Goal: Information Seeking & Learning: Understand process/instructions

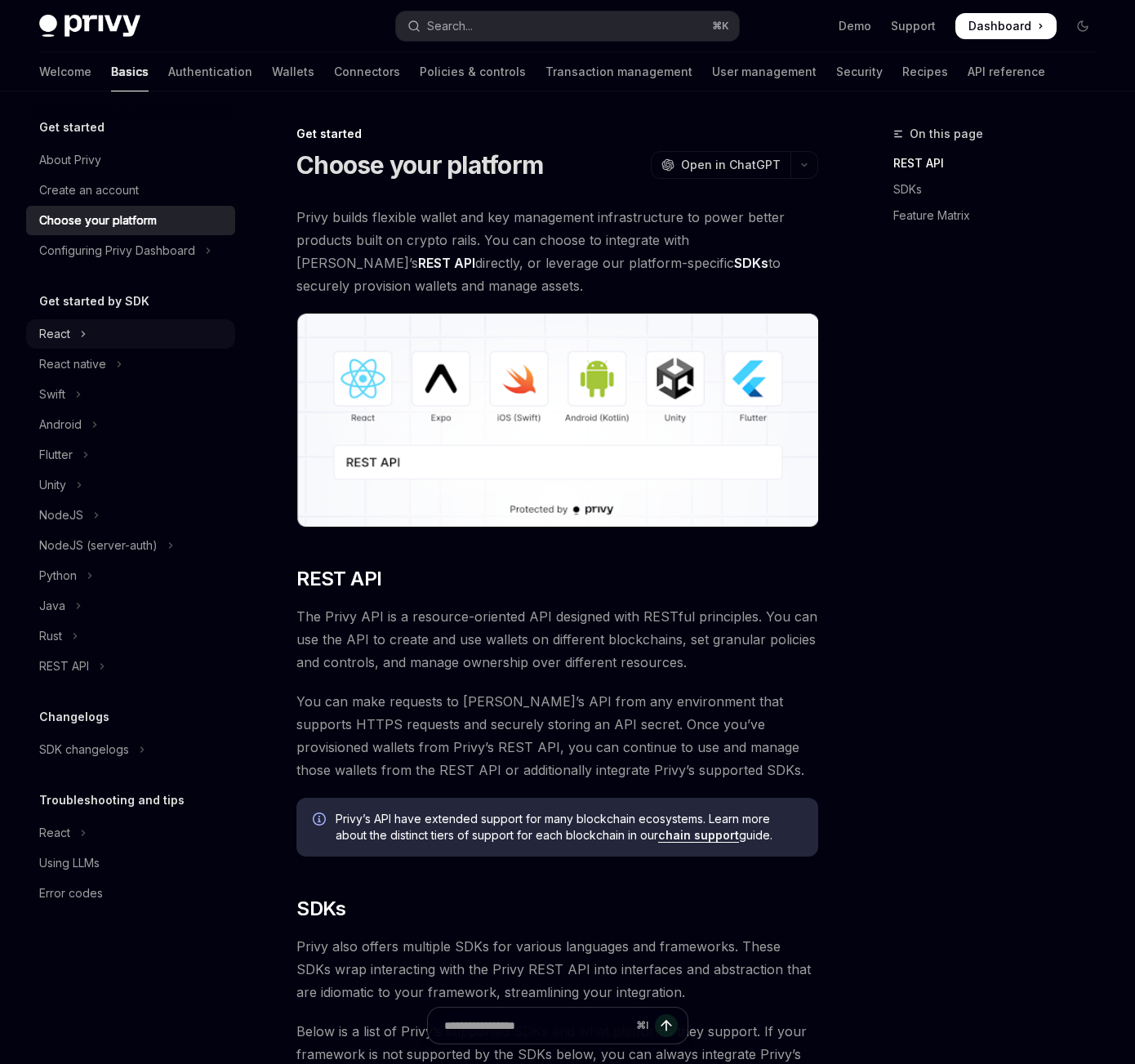
click at [64, 339] on div "React" at bounding box center [54, 334] width 31 height 20
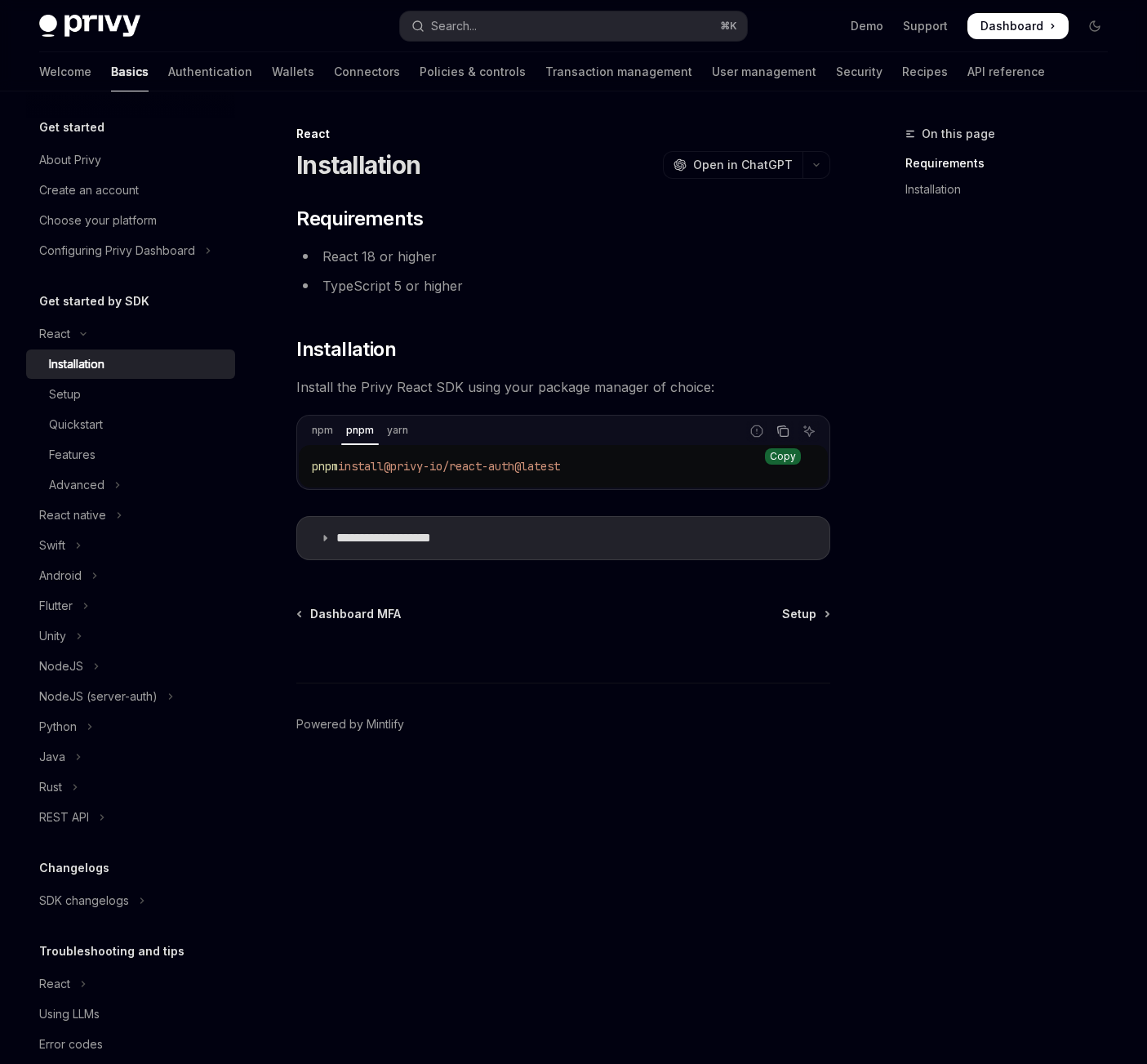
click at [784, 431] on icon "Copy the contents from the code block" at bounding box center [782, 430] width 13 height 13
click at [675, 821] on footer "Powered by Mintlify" at bounding box center [564, 753] width 534 height 141
click at [315, 542] on summary "**********" at bounding box center [564, 538] width 532 height 43
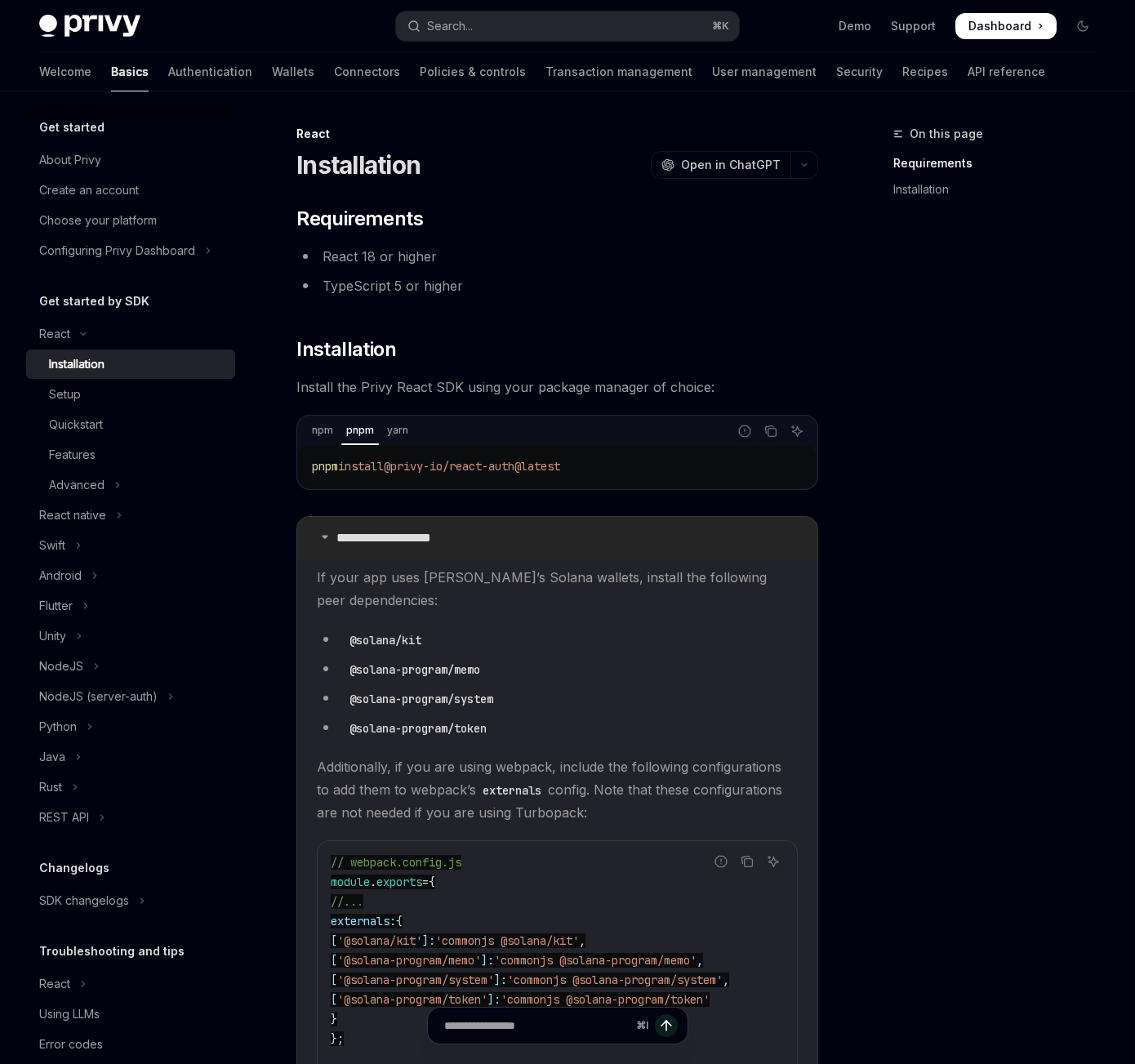
click at [315, 542] on summary "**********" at bounding box center [558, 538] width 520 height 43
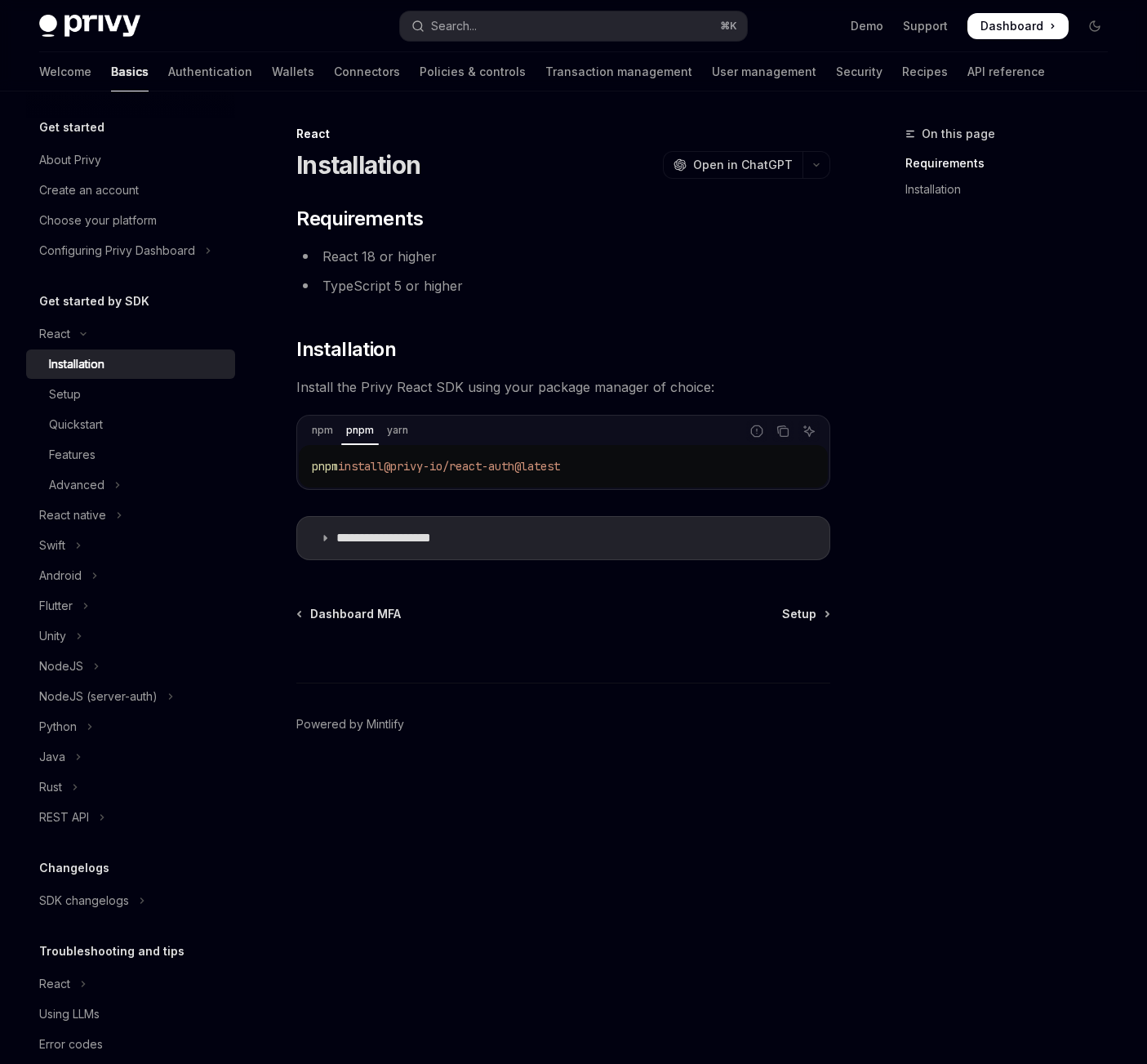
drag, startPoint x: 756, startPoint y: 967, endPoint x: 784, endPoint y: 961, distance: 28.6
click at [756, 967] on div "**********" at bounding box center [410, 594] width 846 height 939
click at [92, 396] on div "Setup" at bounding box center [137, 395] width 176 height 20
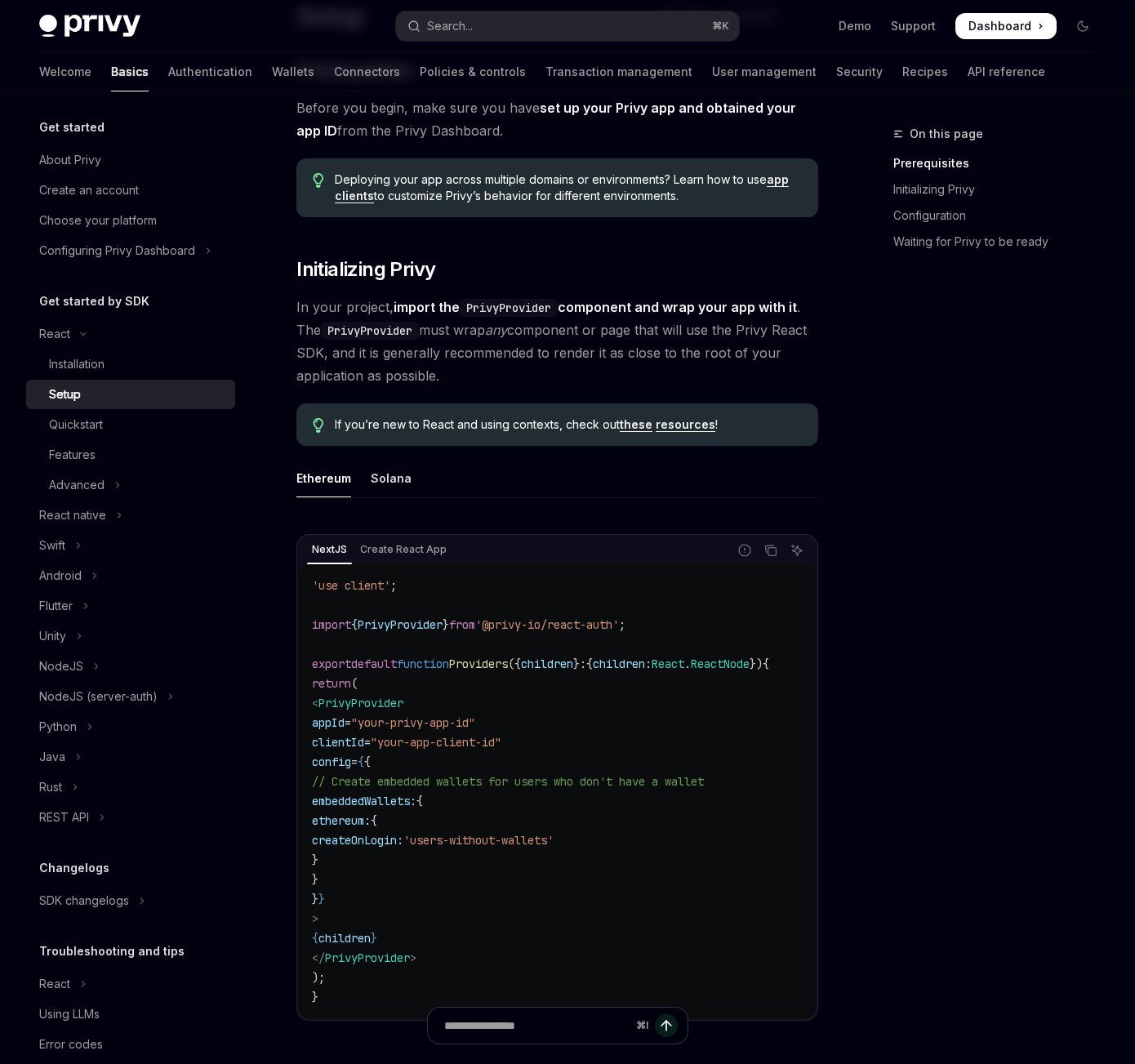
scroll to position [196, 0]
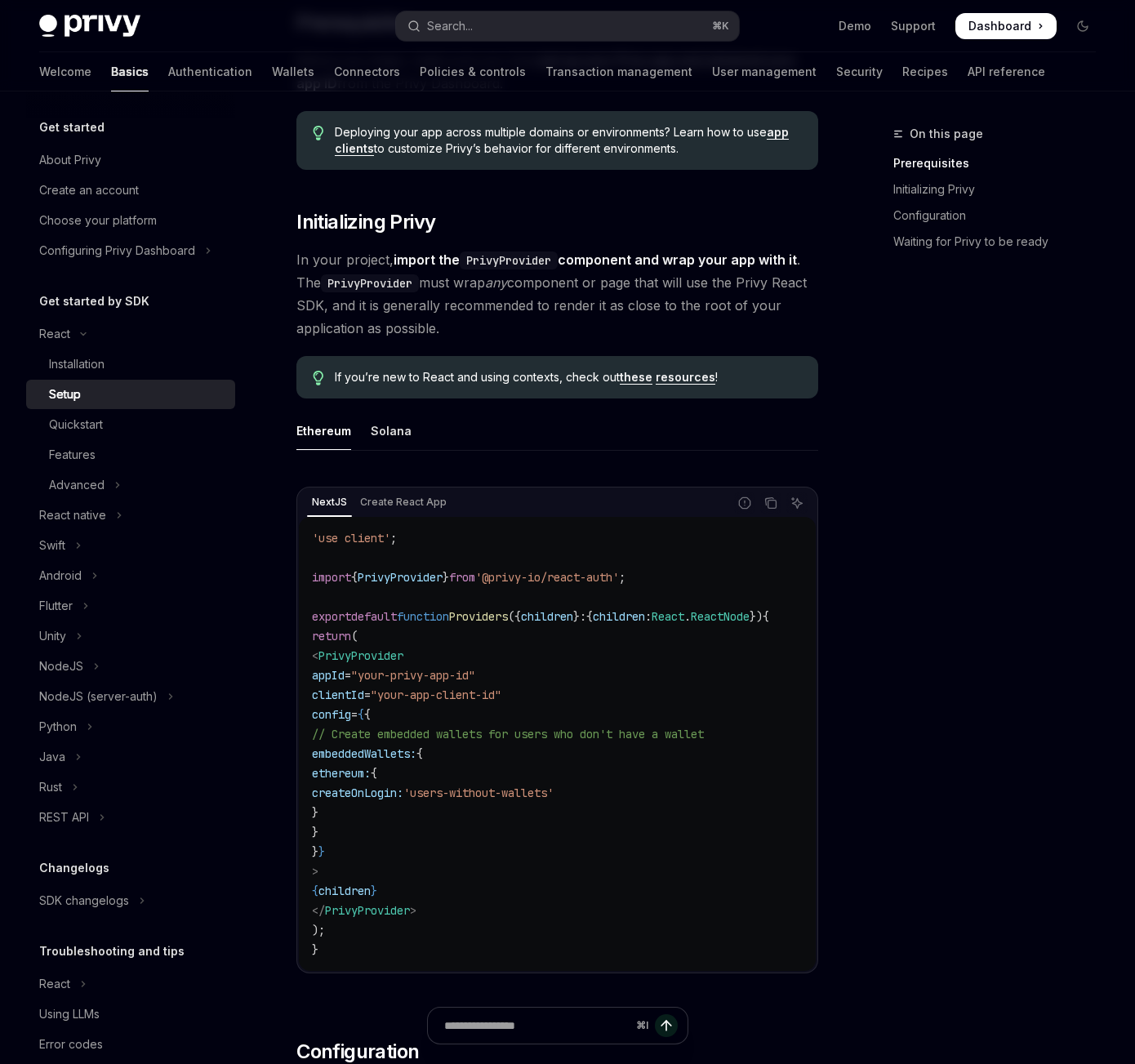
click at [985, 658] on div "On this page Prerequisites Initializing Privy Configuration Waiting for Privy t…" at bounding box center [984, 594] width 248 height 939
click at [770, 502] on icon "Copy the contents from the code block" at bounding box center [770, 502] width 13 height 13
click at [945, 611] on div "On this page Prerequisites Initializing Privy Configuration Waiting for Privy t…" at bounding box center [984, 594] width 248 height 939
click at [372, 430] on div "Solana" at bounding box center [391, 430] width 41 height 39
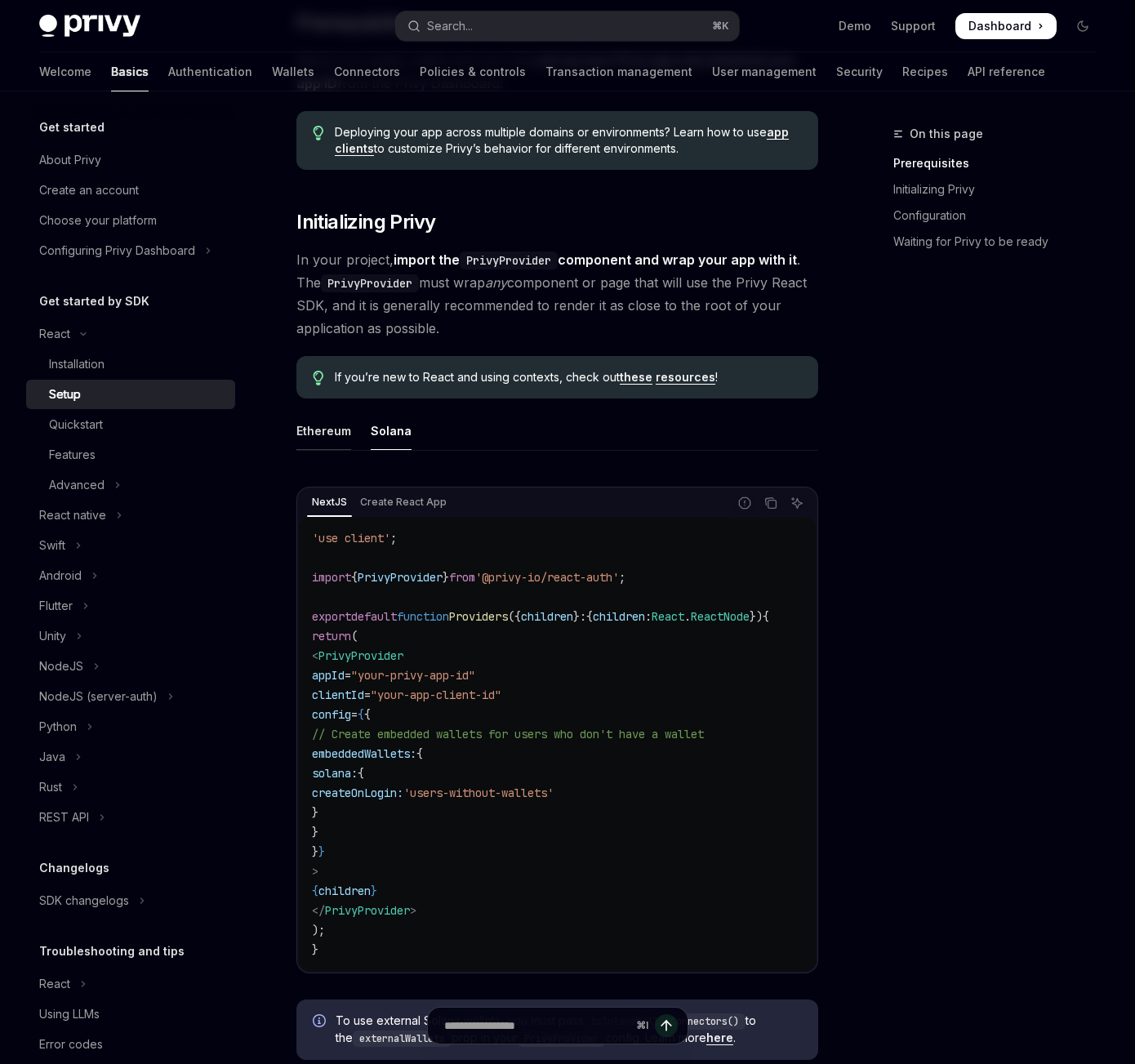
click at [324, 434] on div "Ethereum" at bounding box center [323, 430] width 54 height 39
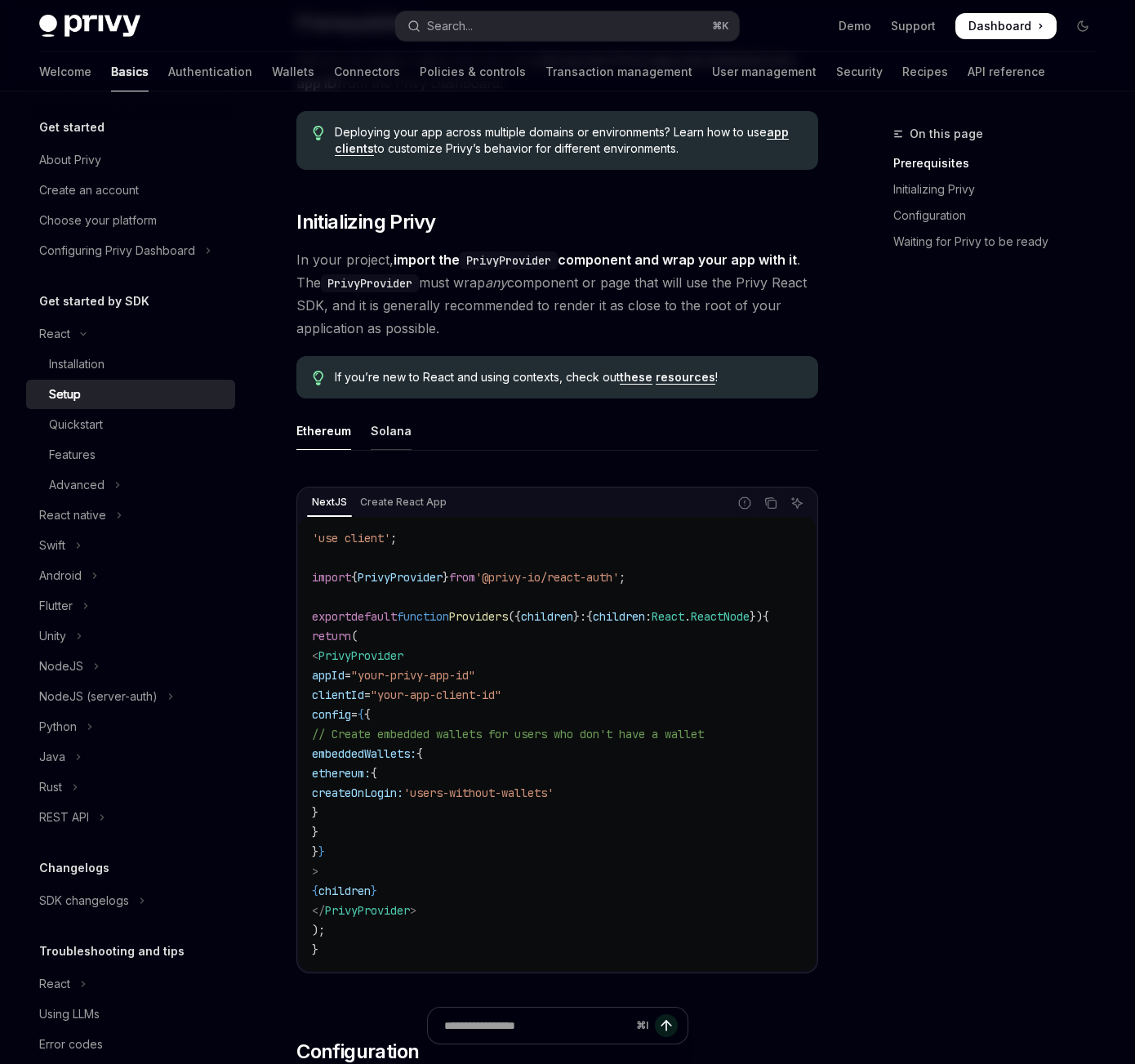
click at [394, 433] on div "Solana" at bounding box center [391, 430] width 41 height 39
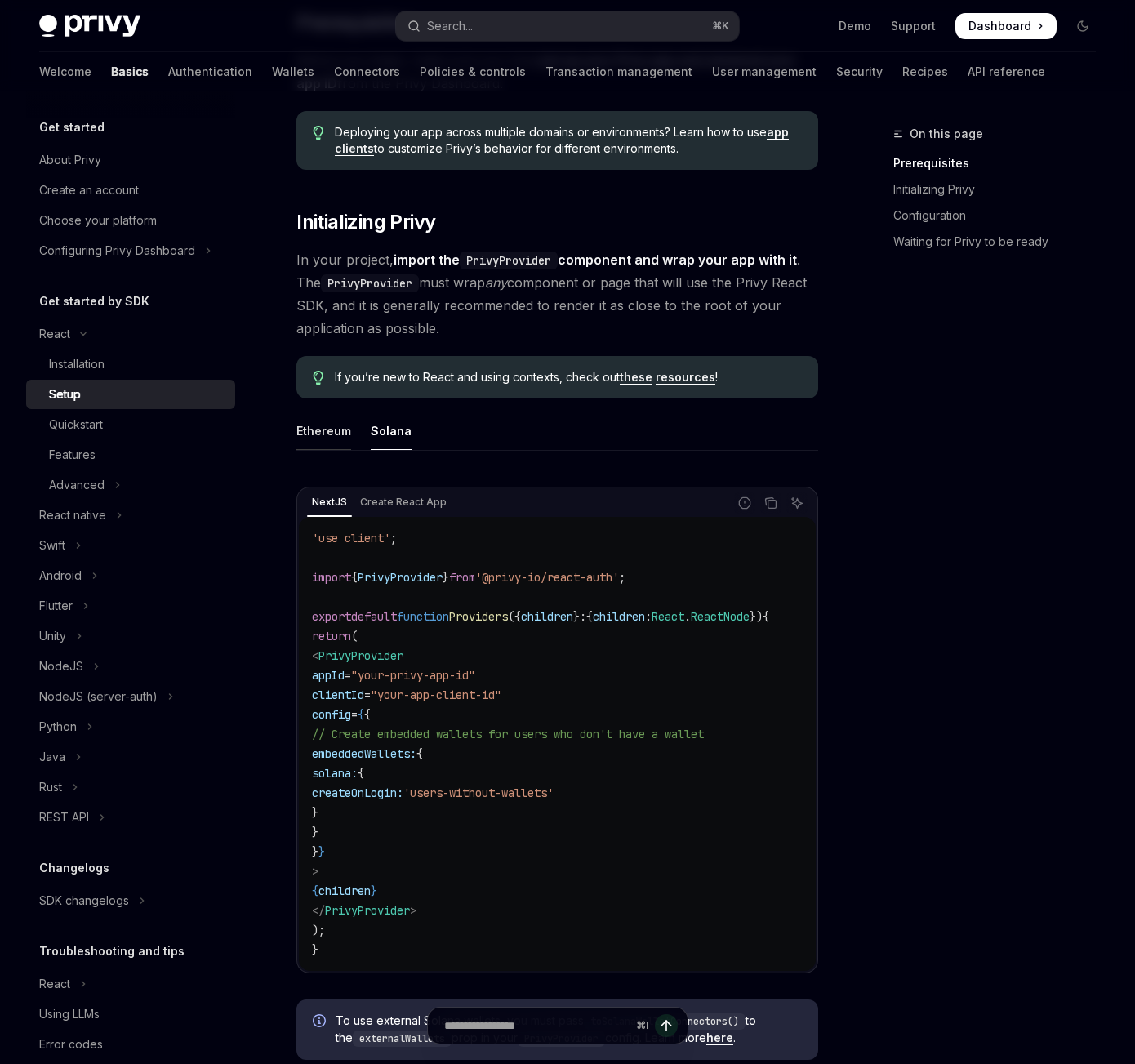
click at [308, 441] on div "Ethereum" at bounding box center [323, 430] width 54 height 39
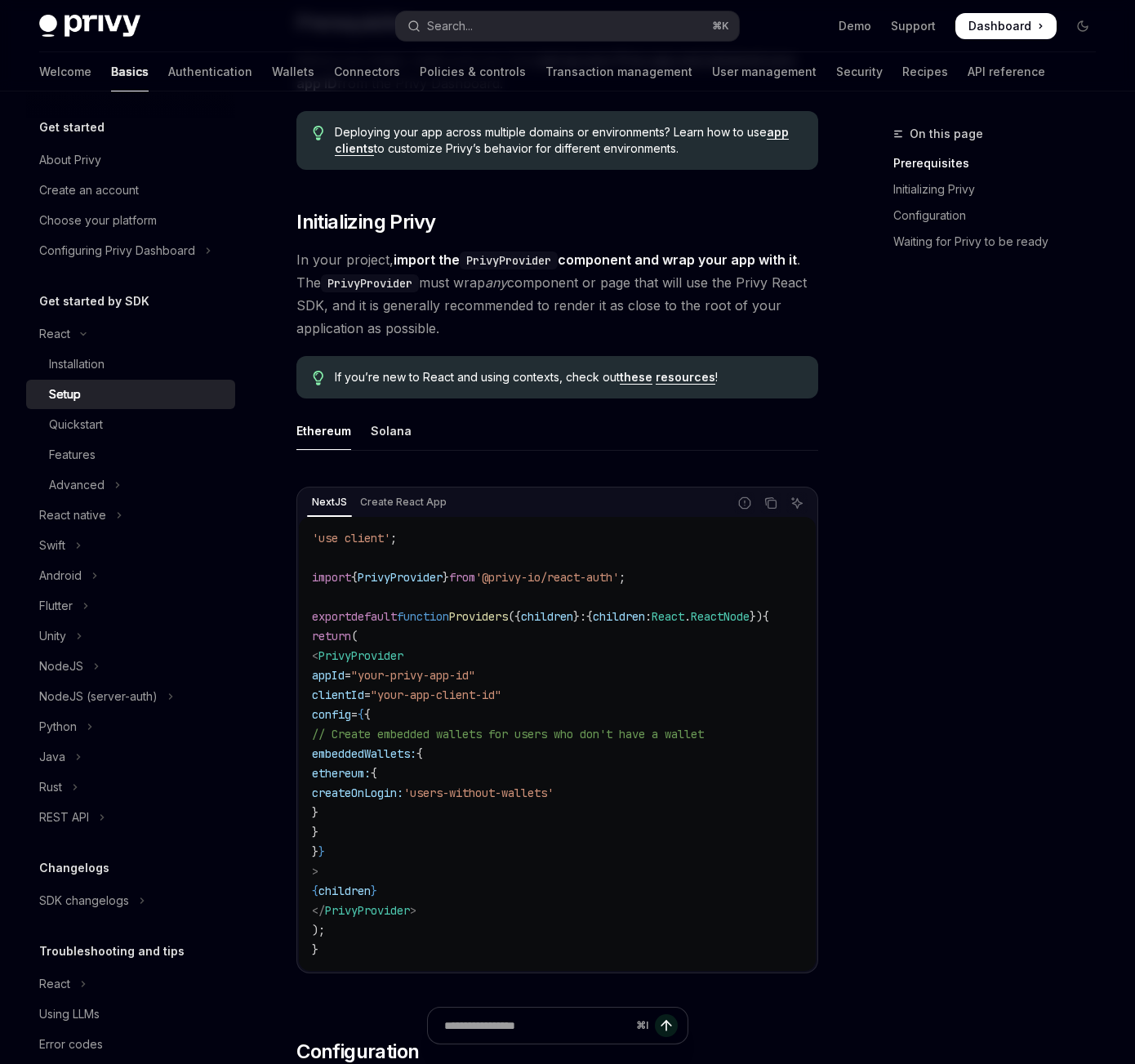
click at [943, 433] on div "On this page Prerequisites Initializing Privy Configuration Waiting for Privy t…" at bounding box center [984, 594] width 248 height 939
click at [912, 482] on div "On this page Prerequisites Initializing Privy Configuration Waiting for Privy t…" at bounding box center [984, 594] width 248 height 939
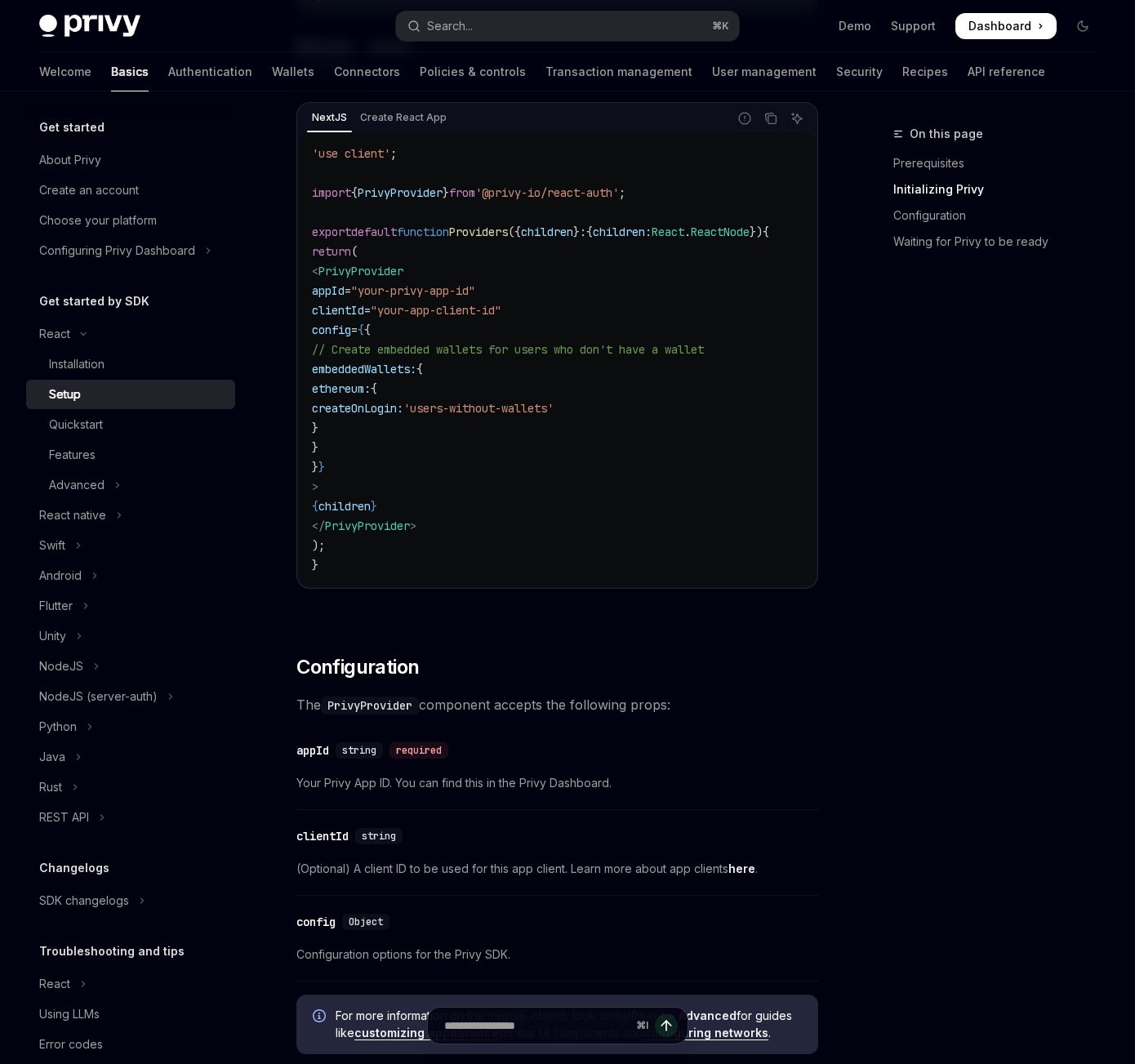
scroll to position [578, 0]
click at [915, 892] on div "On this page Prerequisites Initializing Privy Configuration Waiting for Privy t…" at bounding box center [984, 594] width 248 height 939
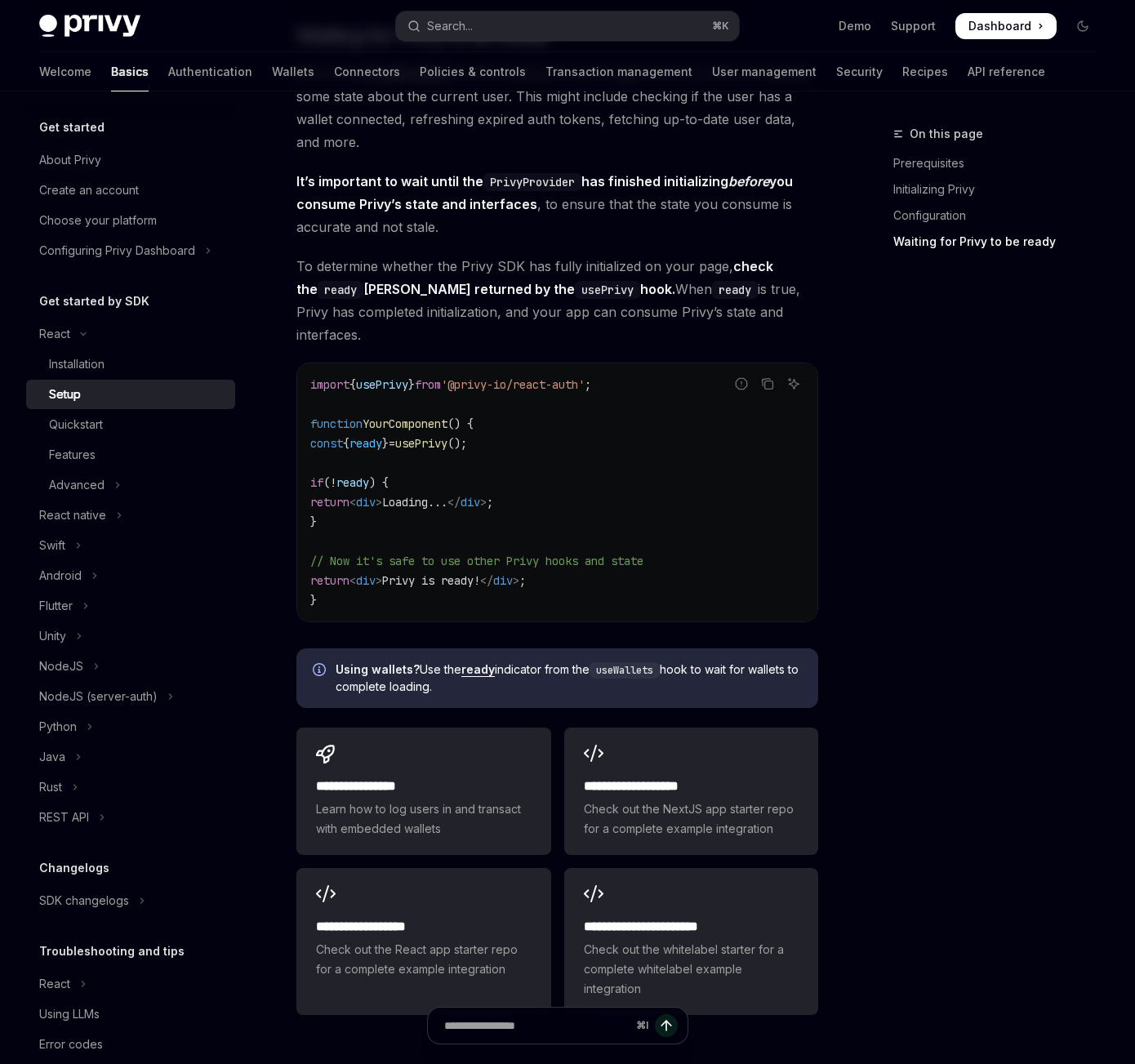
scroll to position [1727, 0]
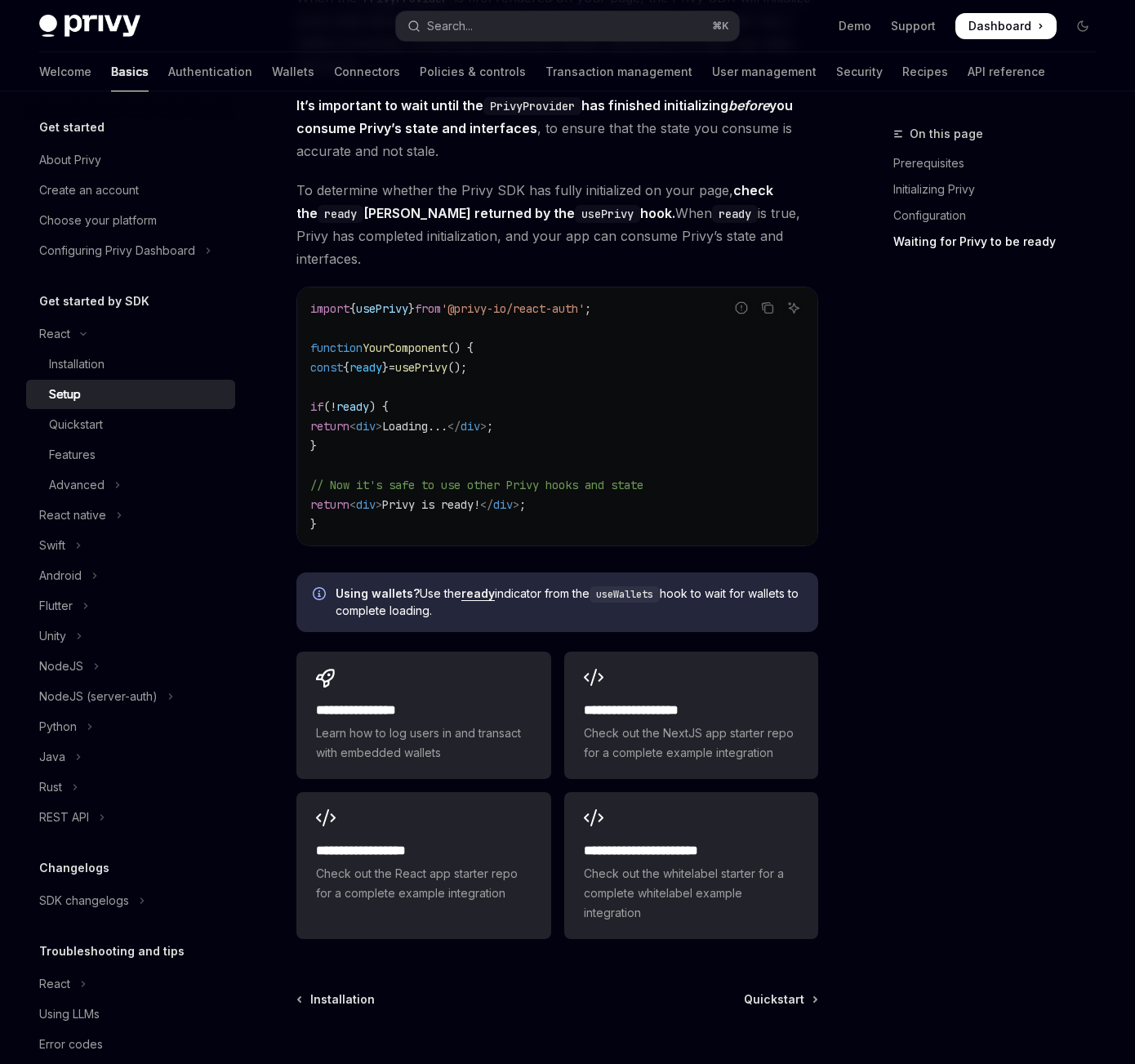
click at [943, 648] on div "On this page Prerequisites Initializing Privy Configuration Waiting for Privy t…" at bounding box center [984, 594] width 248 height 939
click at [732, 705] on div "**********" at bounding box center [690, 731] width 215 height 62
click at [928, 581] on div "On this page Prerequisites Initializing Privy Configuration Waiting for Privy t…" at bounding box center [984, 594] width 248 height 939
click at [902, 524] on div "On this page Prerequisites Initializing Privy Configuration Waiting for Privy t…" at bounding box center [984, 594] width 248 height 939
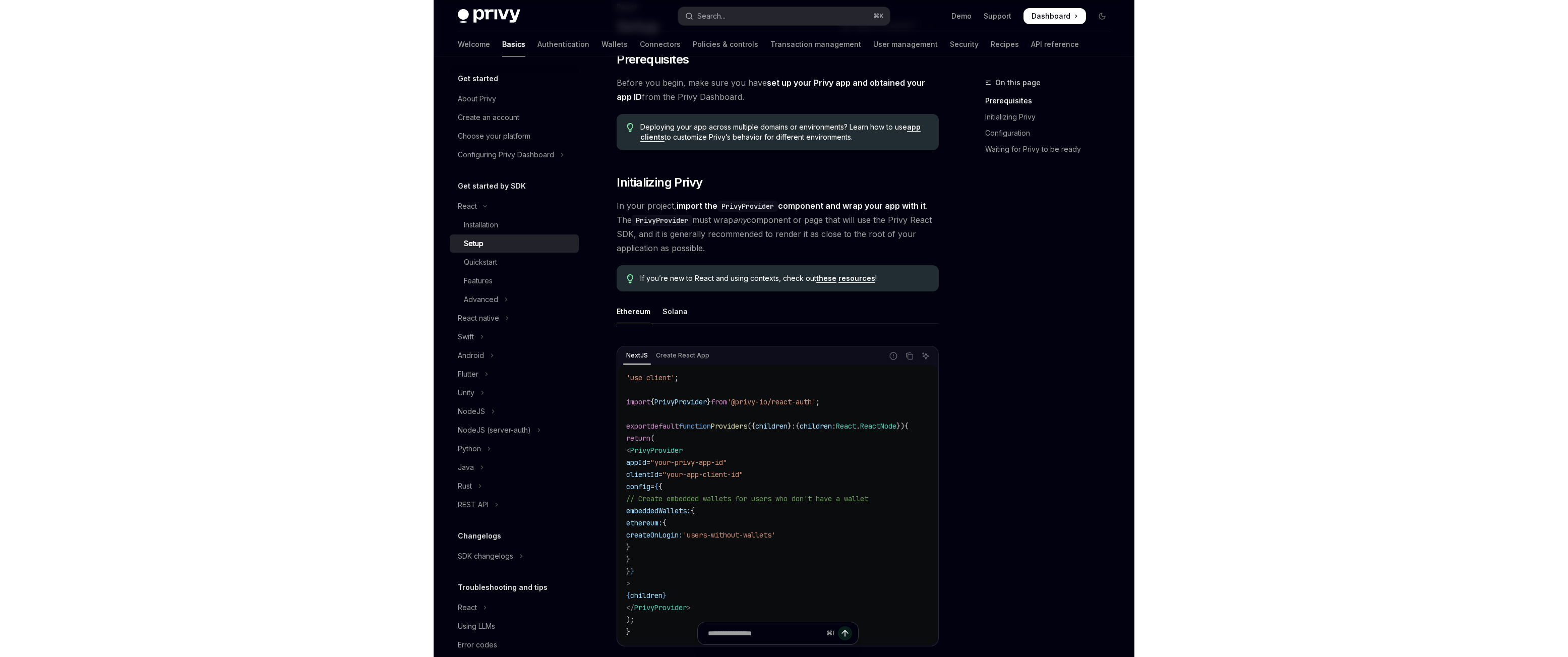
scroll to position [65, 0]
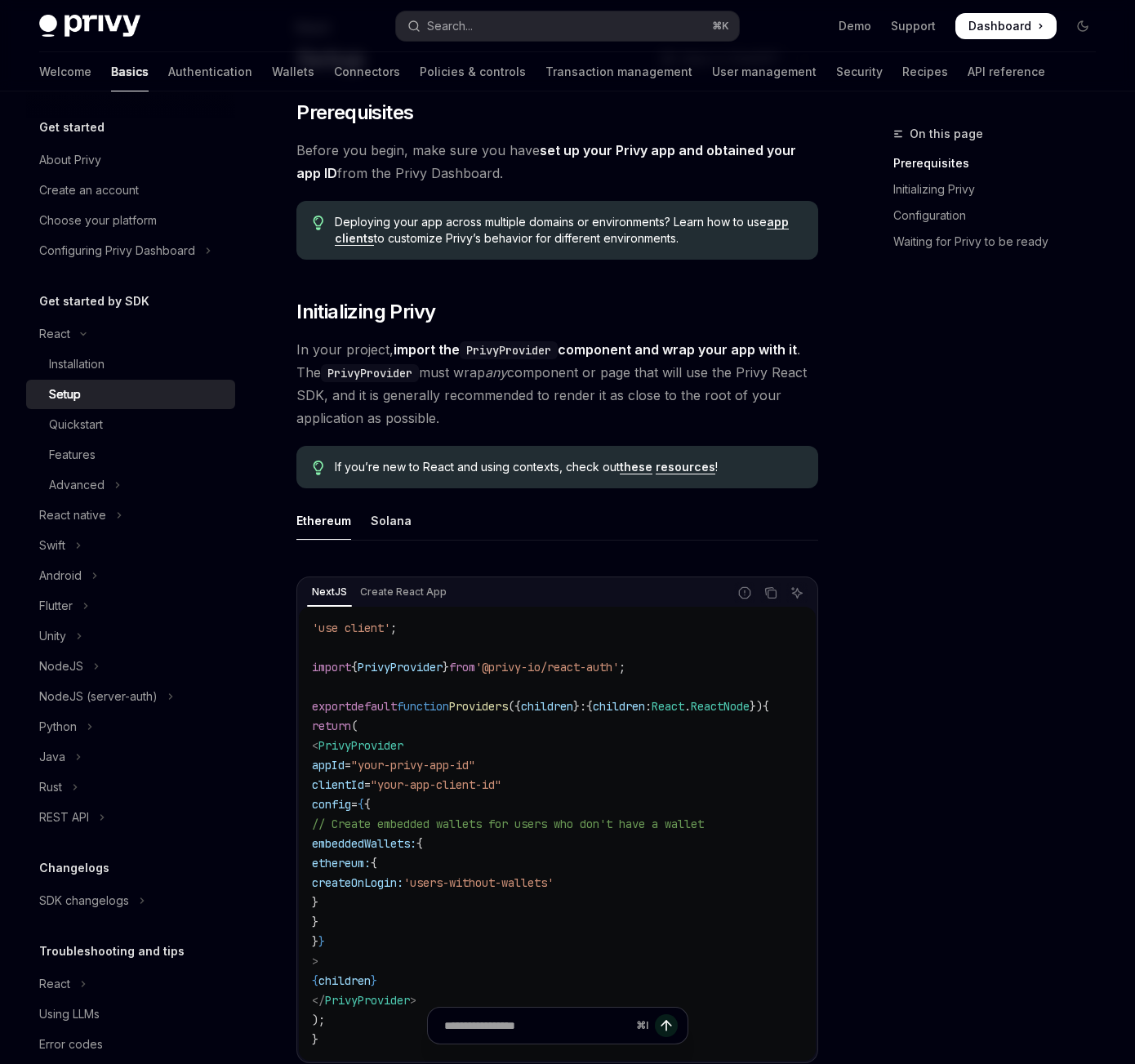
type textarea "*"
